Goal: Task Accomplishment & Management: Manage account settings

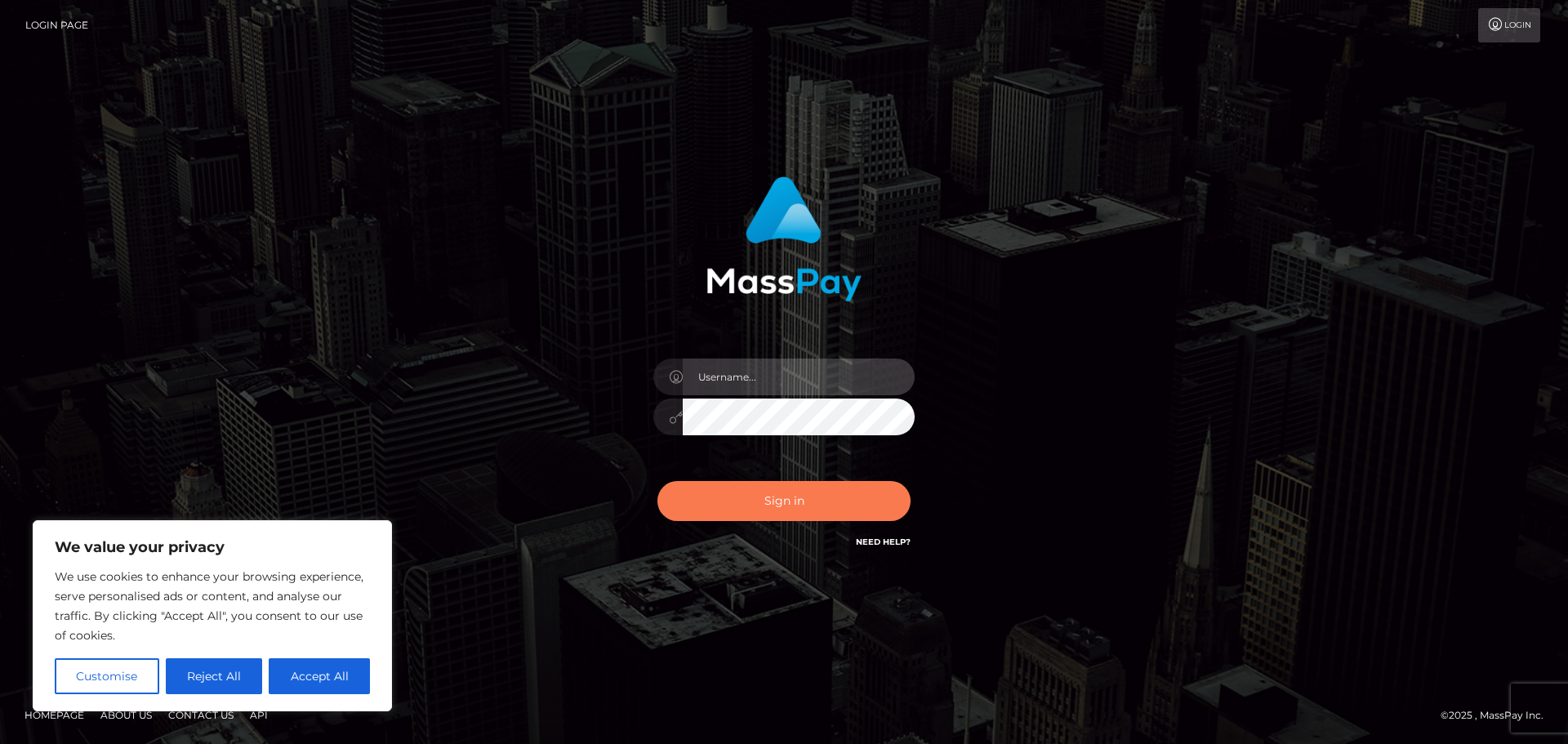
type input "Shany.Luminary"
click at [771, 496] on button "Sign in" at bounding box center [784, 501] width 253 height 40
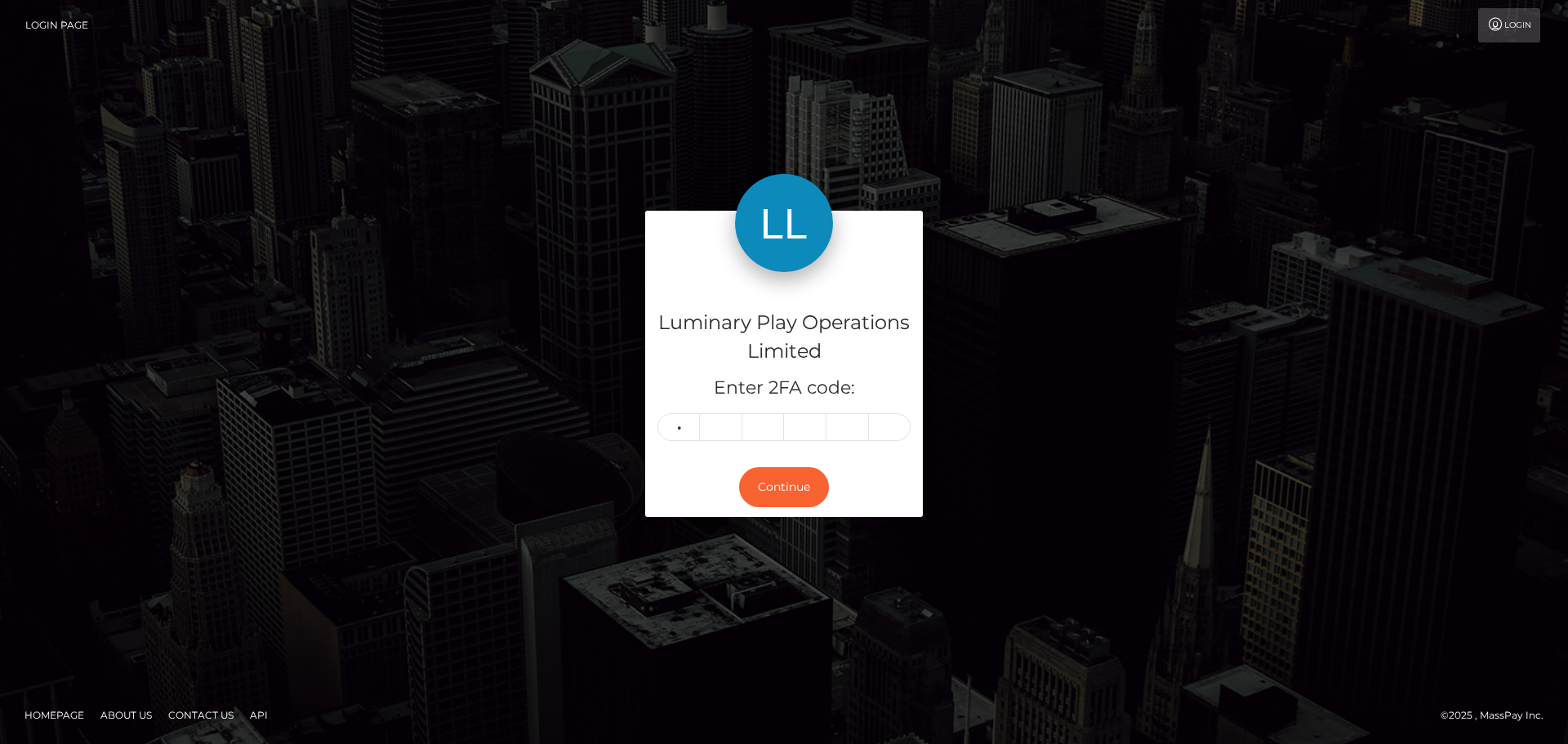
type input "1"
type input "0"
type input "4"
type input "1"
type input "0"
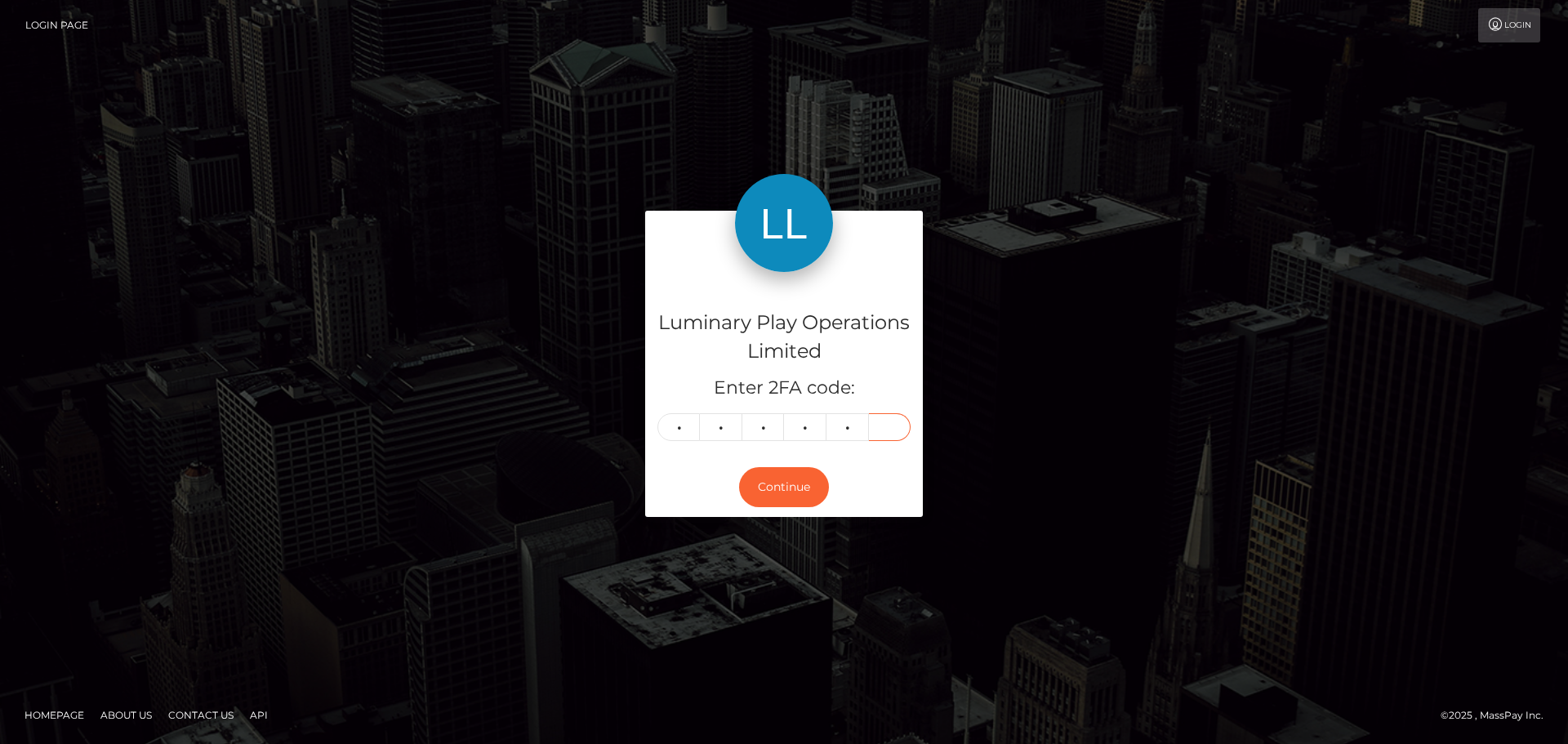
type input "4"
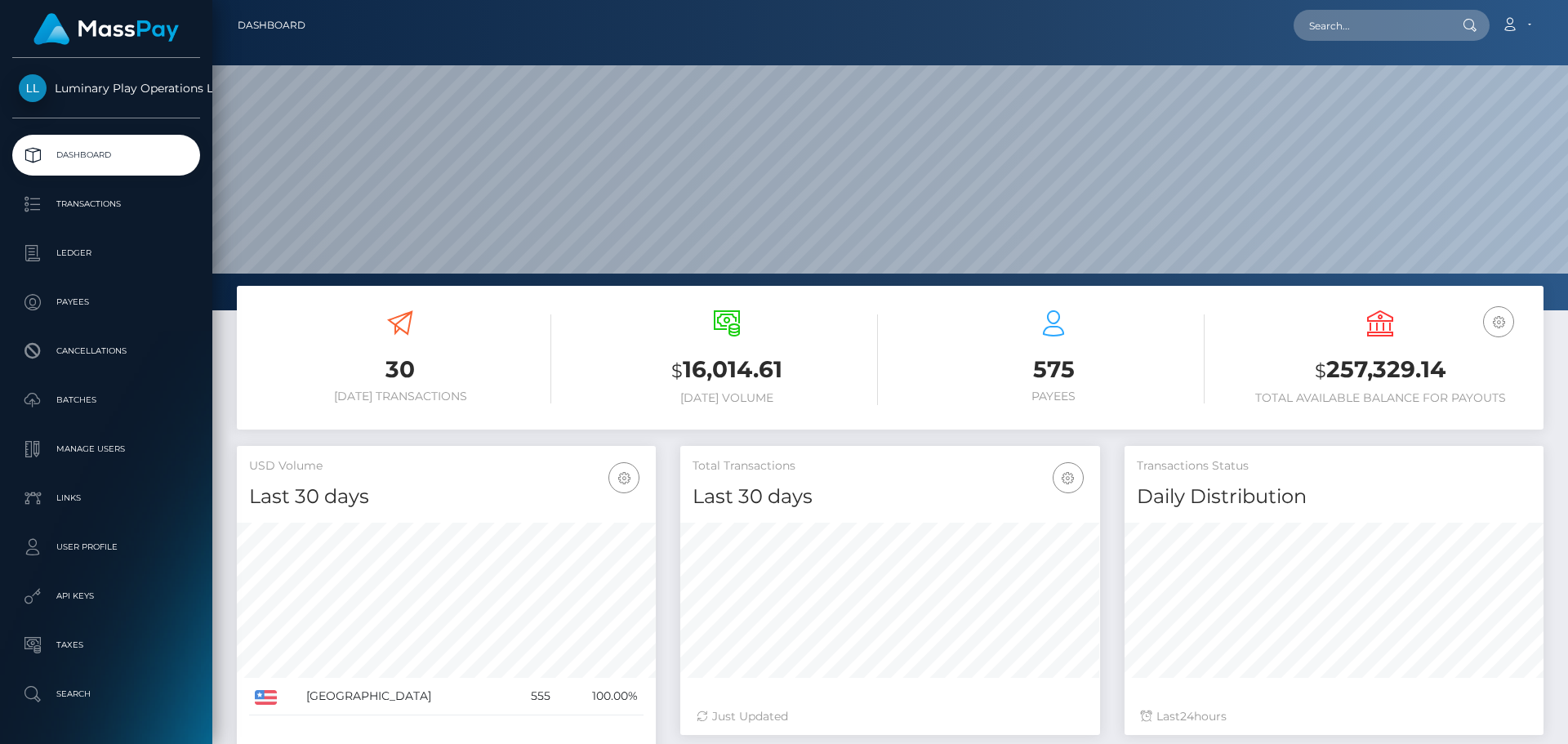
scroll to position [289, 420]
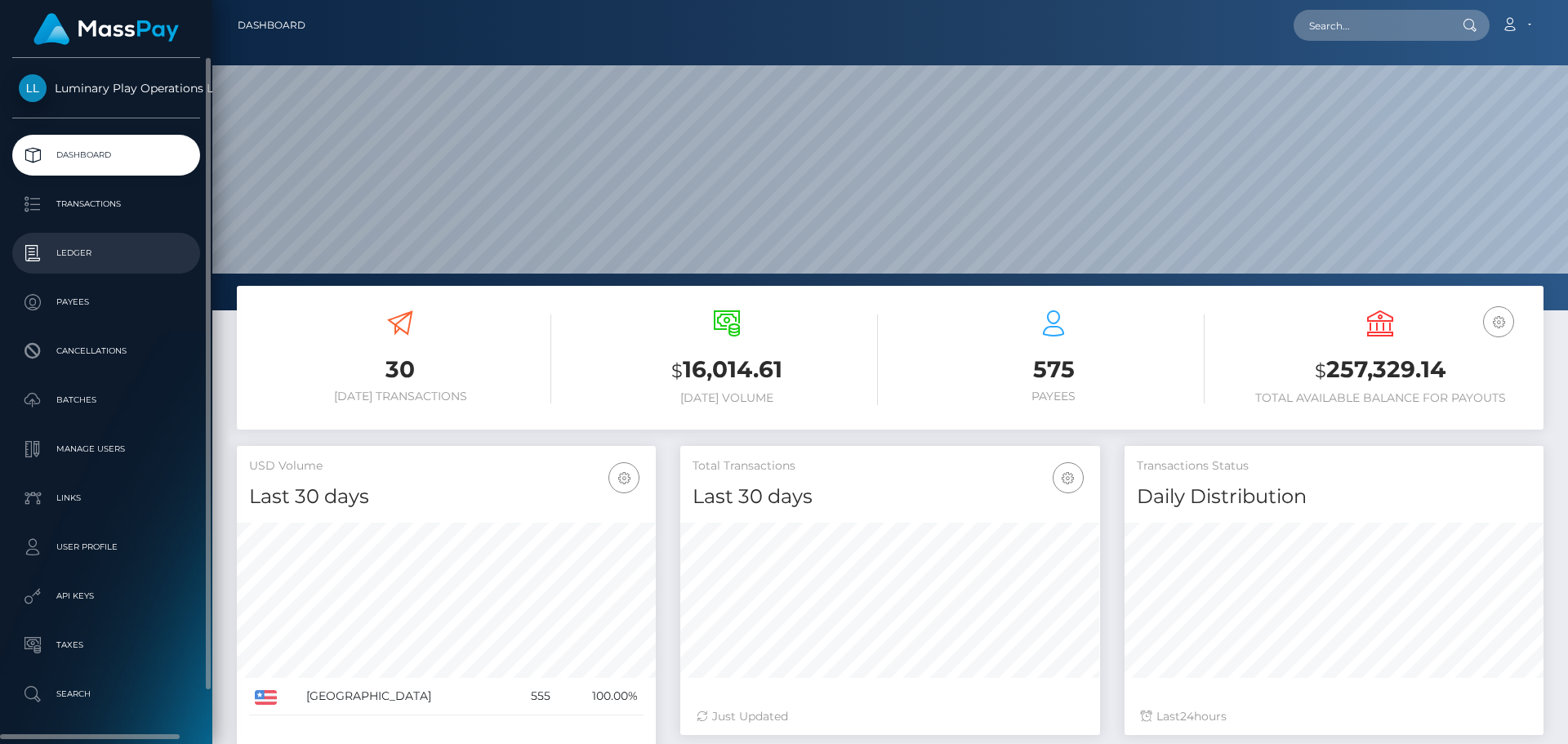
click at [67, 248] on p "Ledger" at bounding box center [106, 253] width 175 height 25
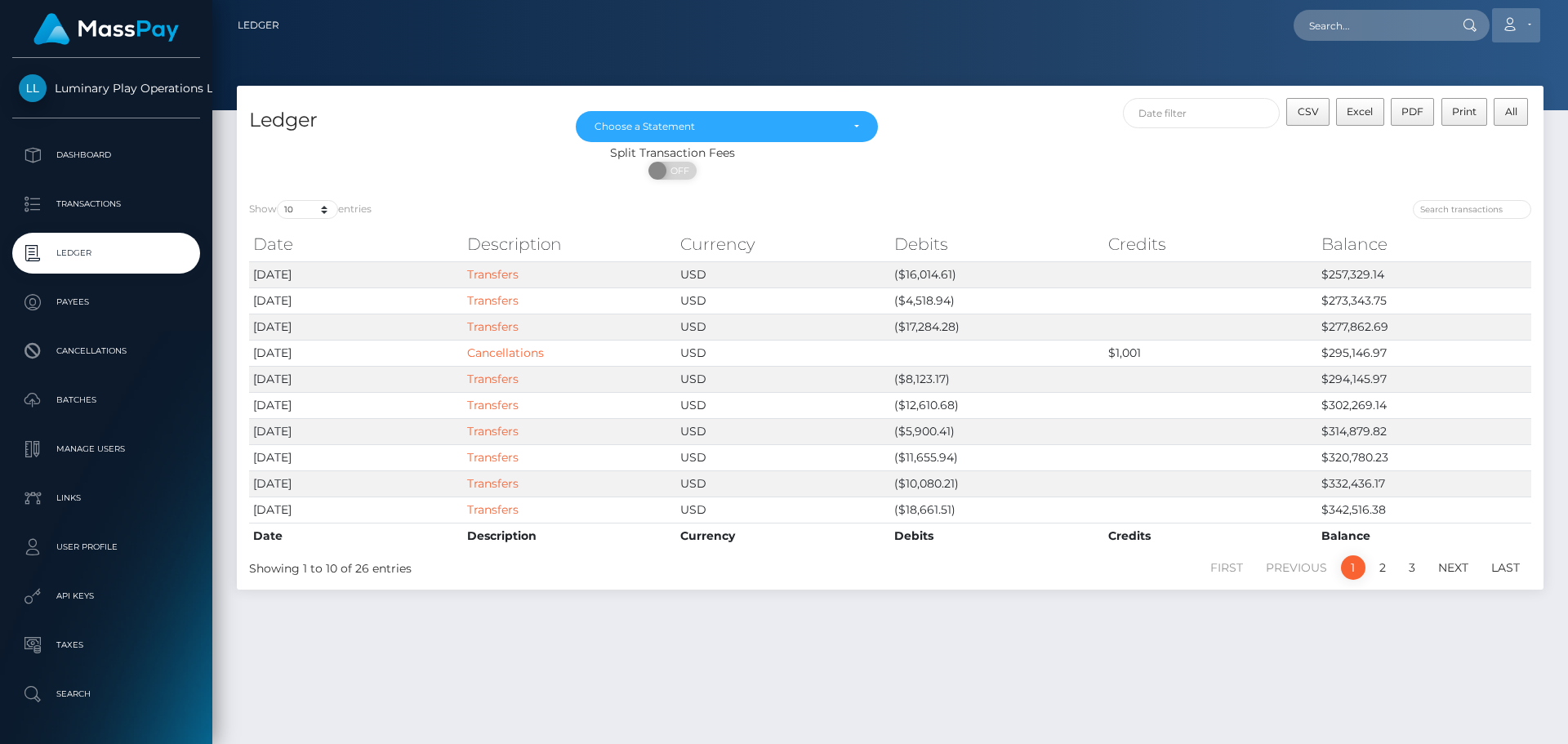
click at [1521, 24] on link "Account" at bounding box center [1516, 25] width 48 height 34
click at [1478, 110] on link "Logout" at bounding box center [1476, 104] width 130 height 30
